Goal: Transaction & Acquisition: Purchase product/service

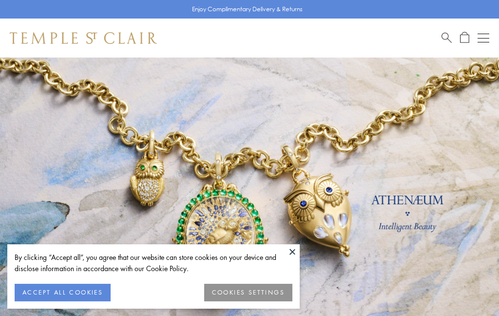
click at [291, 249] on button at bounding box center [292, 251] width 15 height 15
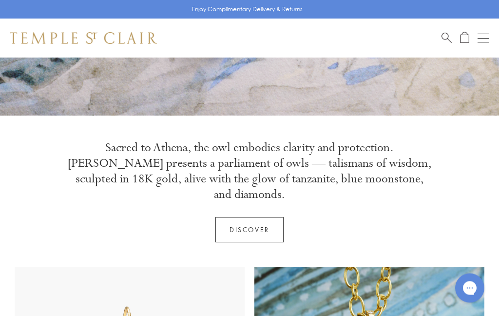
scroll to position [261, 0]
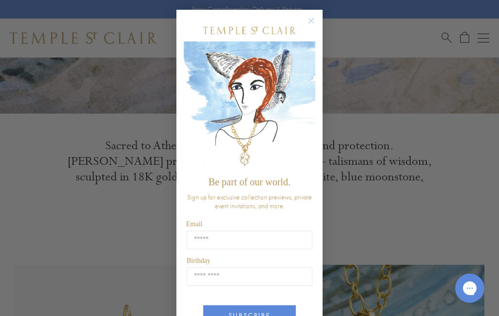
click at [308, 16] on circle "Close dialog" at bounding box center [312, 21] width 12 height 12
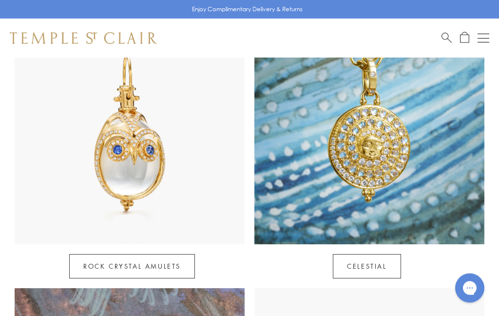
scroll to position [510, 0]
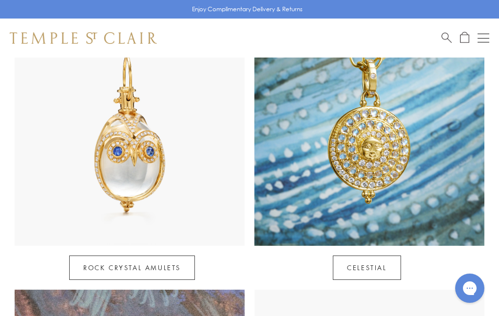
click at [360, 255] on link "Celestial" at bounding box center [367, 267] width 68 height 24
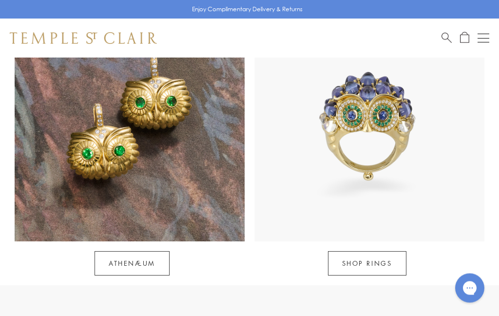
scroll to position [786, 0]
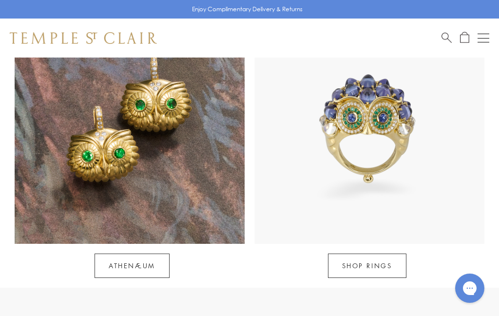
click at [366, 254] on link "SHOP RINGS" at bounding box center [367, 266] width 78 height 24
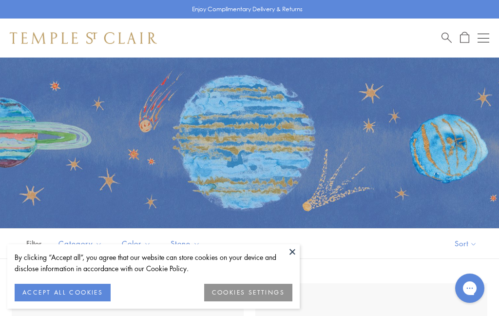
click at [293, 251] on button at bounding box center [292, 251] width 15 height 15
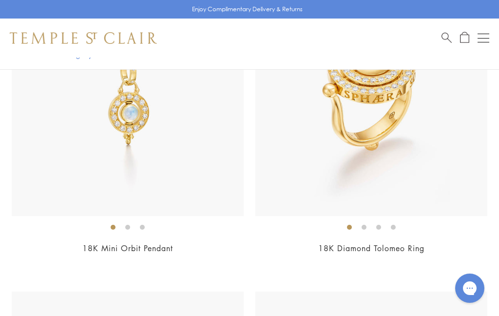
scroll to position [1821, 0]
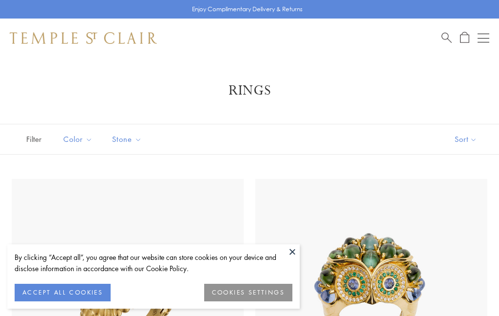
click at [292, 255] on button at bounding box center [292, 251] width 15 height 15
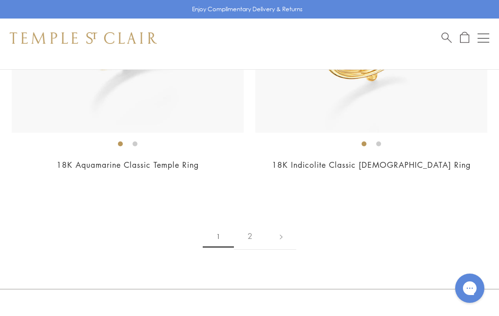
scroll to position [7355, 0]
click at [282, 224] on link at bounding box center [281, 235] width 30 height 27
